Goal: Transaction & Acquisition: Download file/media

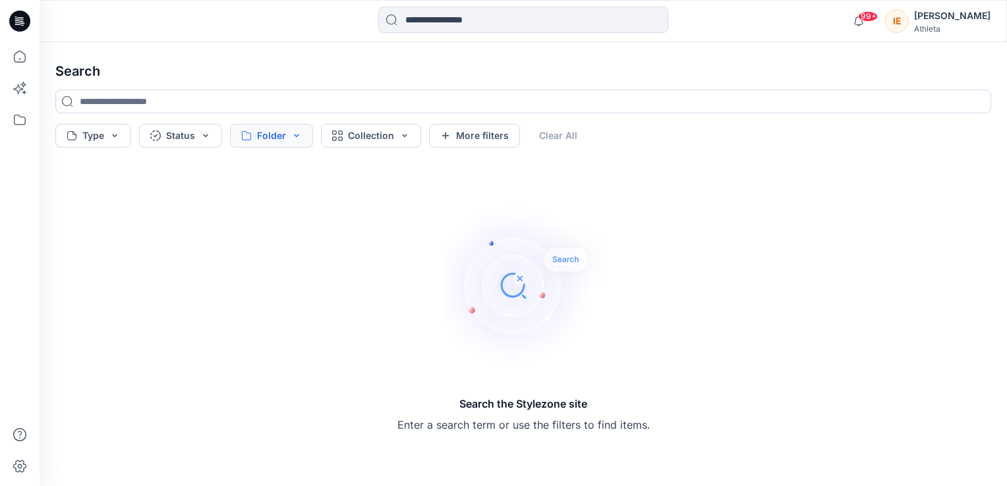
click at [279, 138] on button "Folder" at bounding box center [271, 136] width 83 height 24
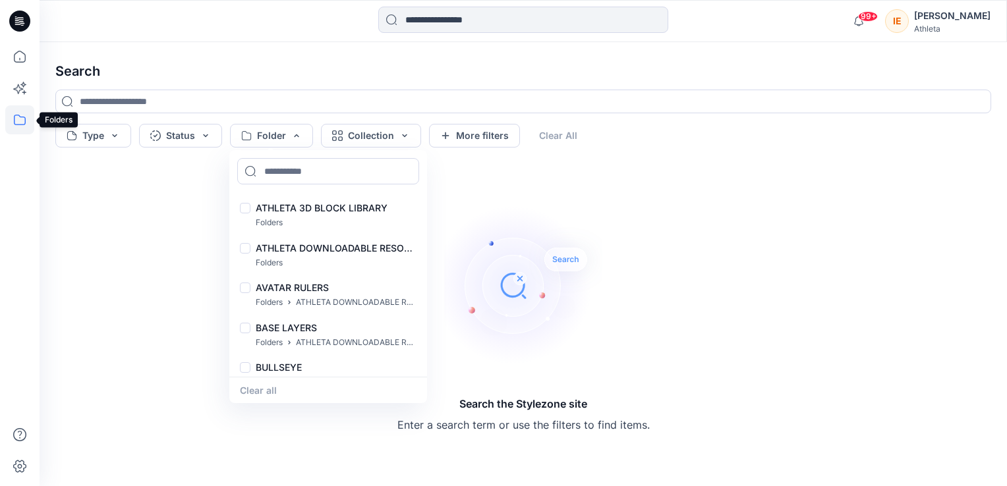
click at [22, 115] on icon at bounding box center [19, 119] width 29 height 29
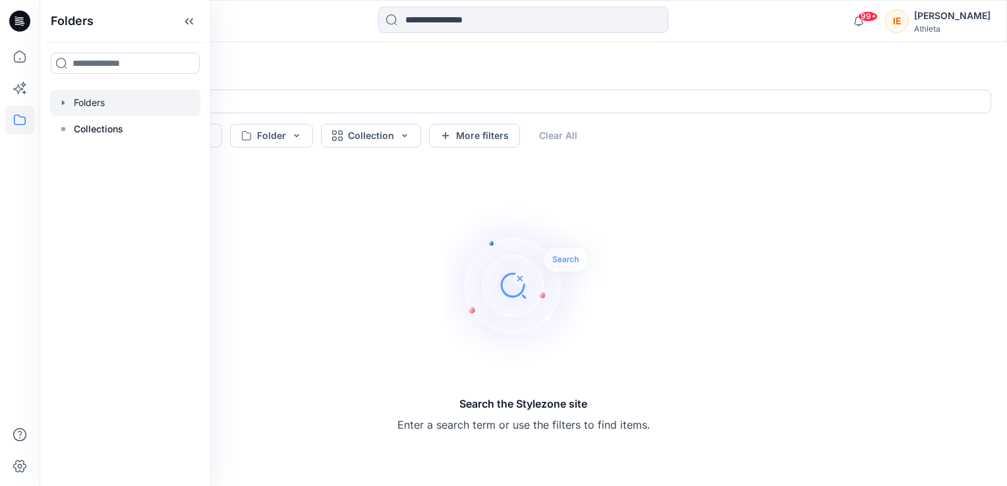
click at [82, 110] on div at bounding box center [125, 103] width 150 height 26
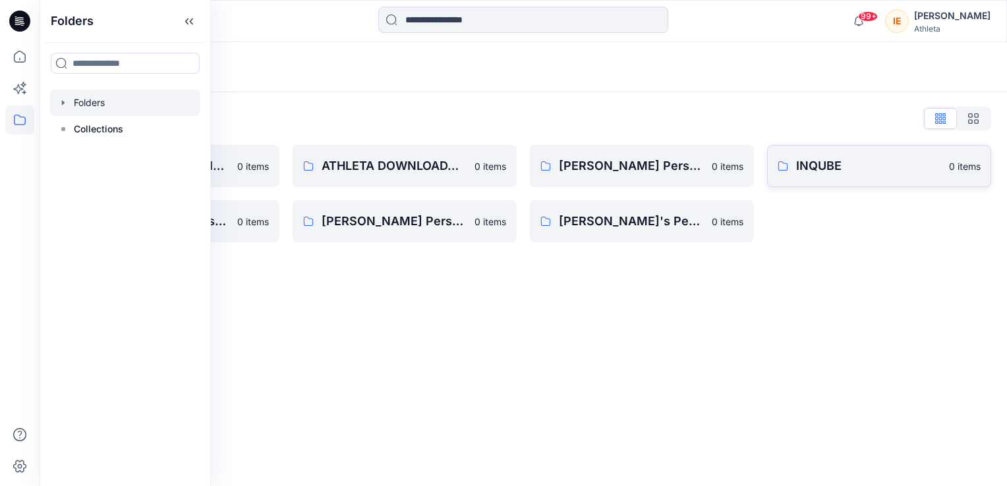
click at [799, 165] on p "INQUBE" at bounding box center [868, 166] width 145 height 18
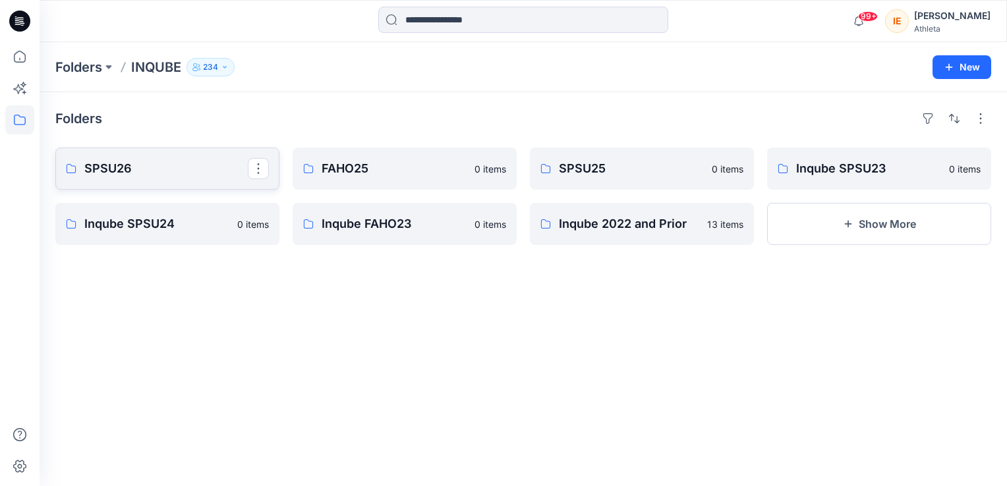
click at [222, 152] on link "SPSU26" at bounding box center [167, 169] width 224 height 42
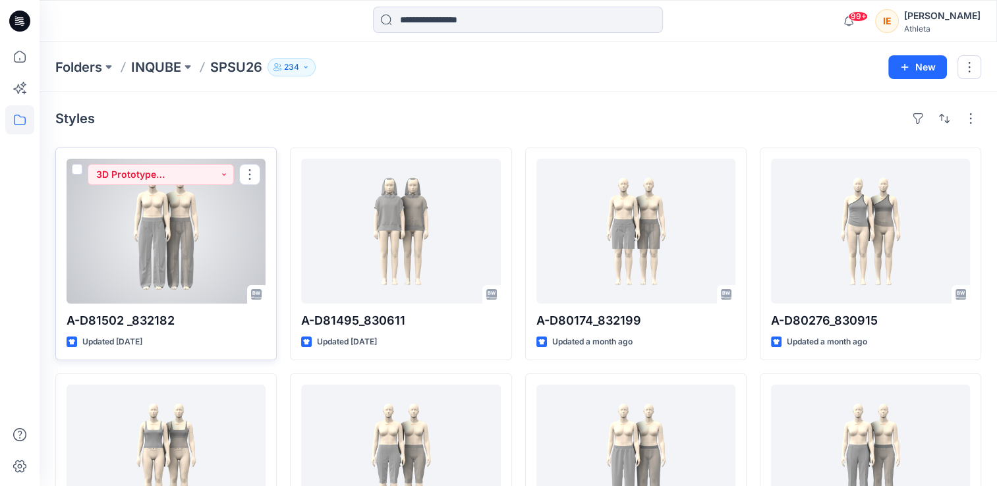
click at [160, 233] on div at bounding box center [166, 231] width 199 height 145
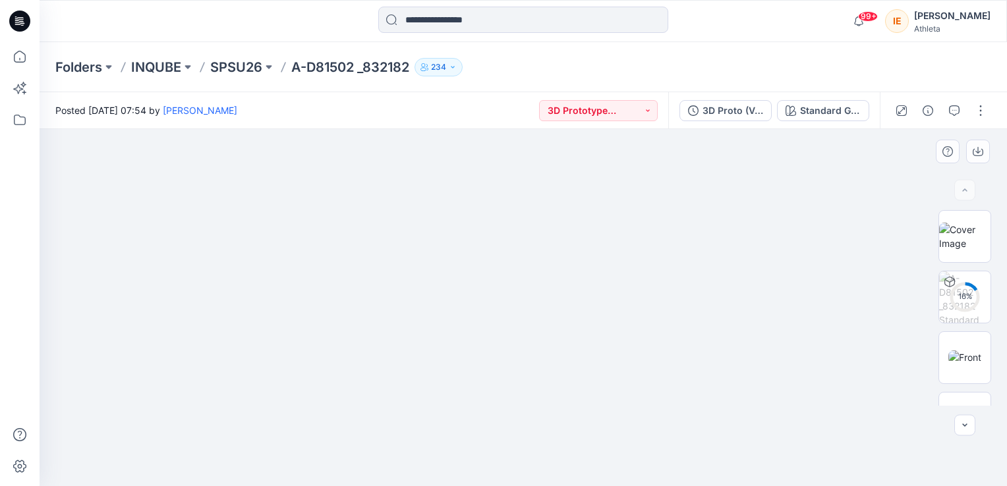
click at [648, 297] on img at bounding box center [523, 298] width 659 height 376
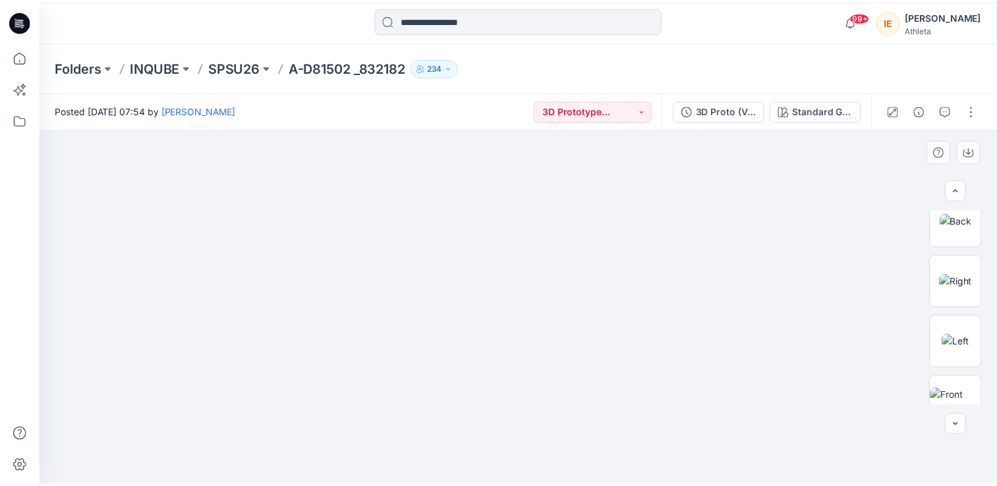
scroll to position [132, 0]
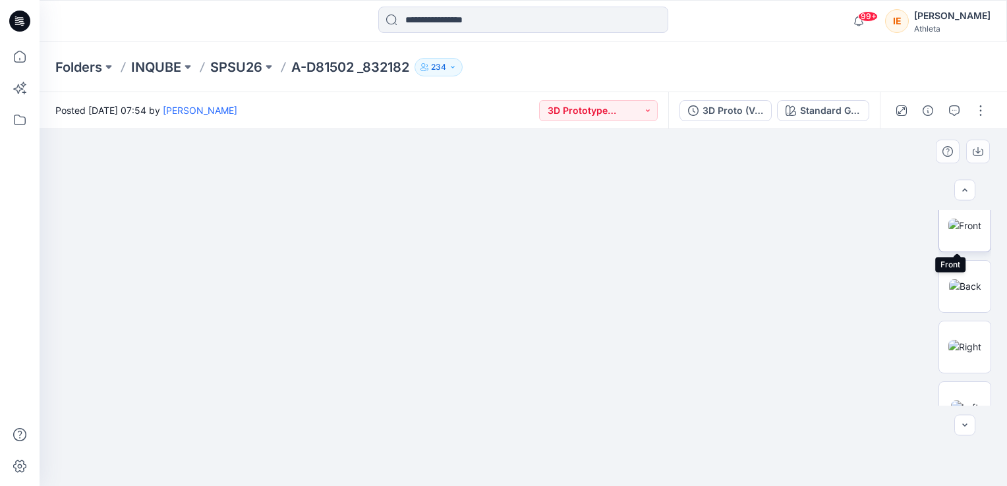
click at [962, 231] on img at bounding box center [964, 226] width 33 height 14
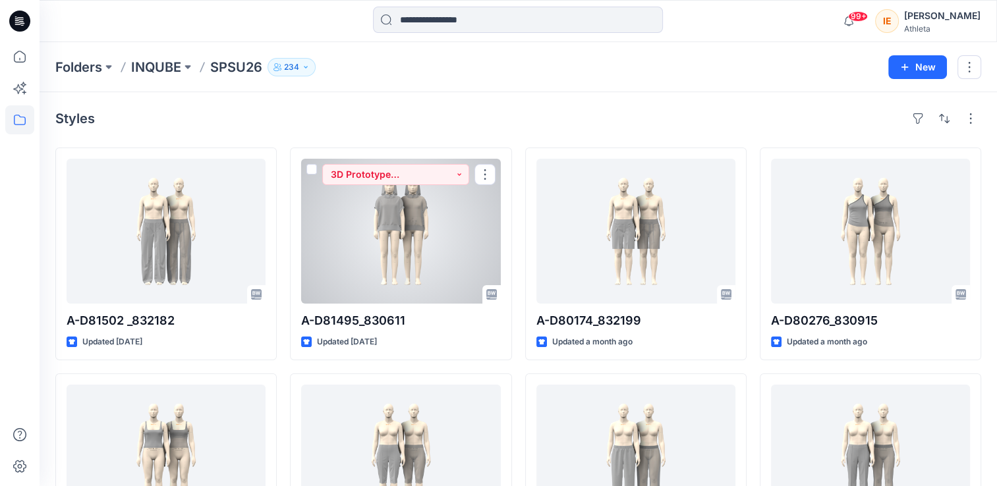
click at [417, 239] on div at bounding box center [400, 231] width 199 height 145
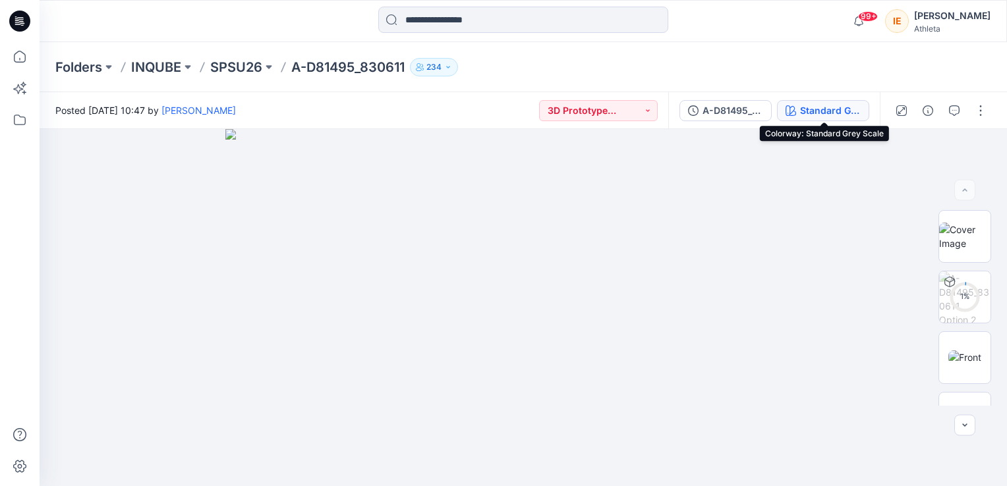
click at [824, 109] on div "Standard Grey Scale" at bounding box center [830, 110] width 61 height 14
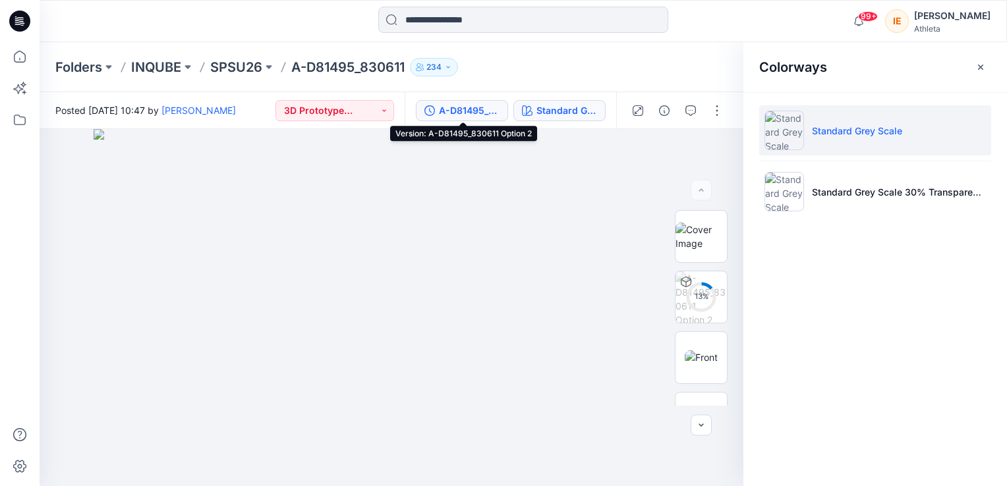
click at [455, 107] on div "A-D81495_830611 Option 2" at bounding box center [469, 110] width 61 height 14
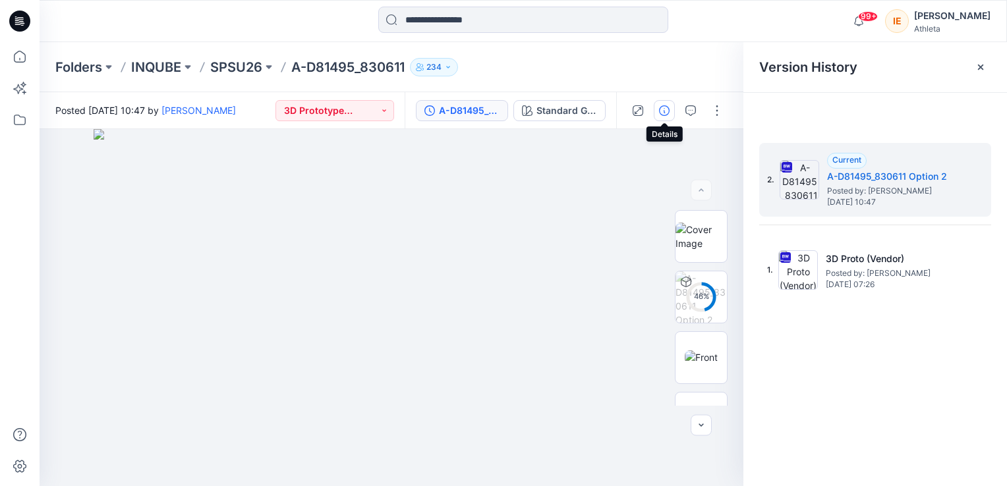
click at [664, 117] on button "button" at bounding box center [664, 110] width 21 height 21
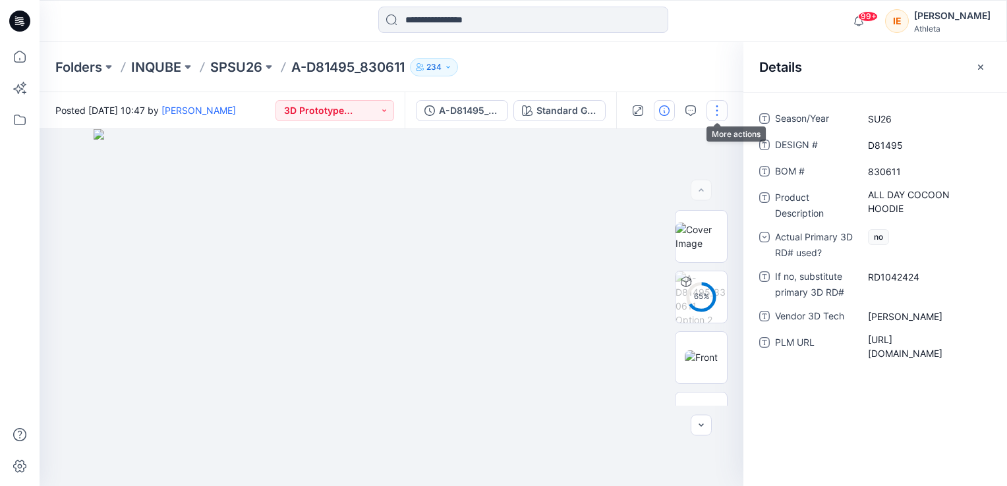
click at [724, 115] on button "button" at bounding box center [716, 110] width 21 height 21
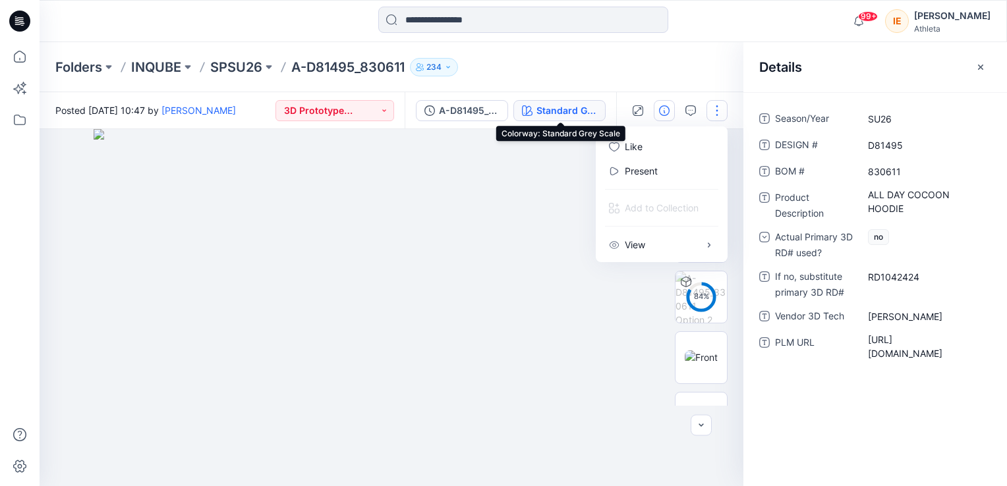
click at [561, 109] on div "Standard Grey Scale" at bounding box center [566, 110] width 61 height 14
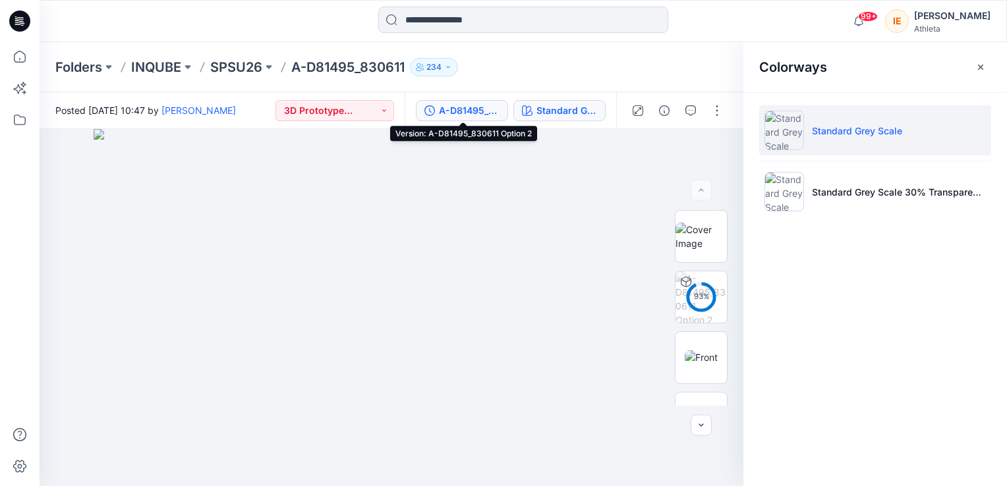
click at [457, 107] on div "A-D81495_830611 Option 2" at bounding box center [469, 110] width 61 height 14
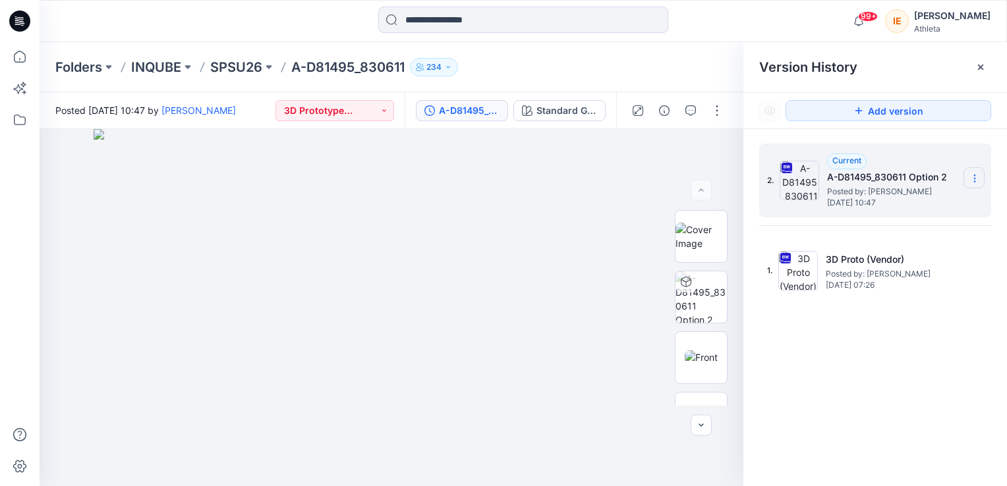
click at [977, 177] on icon at bounding box center [974, 178] width 11 height 11
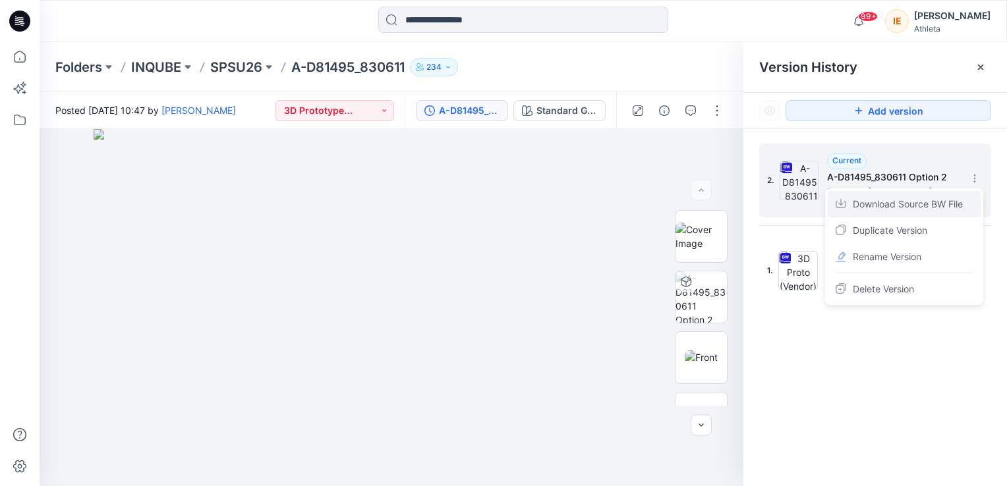
click at [918, 206] on span "Download Source BW File" at bounding box center [908, 204] width 110 height 16
